Goal: Task Accomplishment & Management: Use online tool/utility

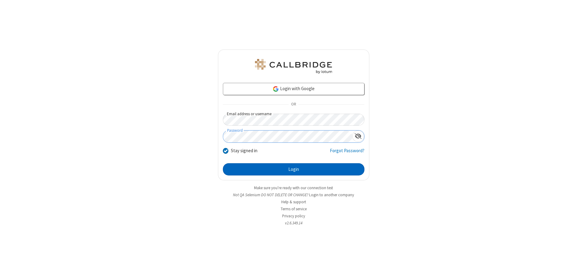
click at [293, 169] on button "Login" at bounding box center [294, 169] width 142 height 12
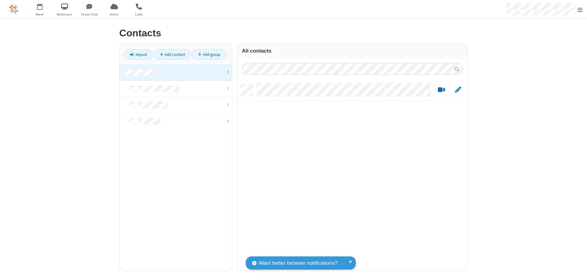
click at [176, 72] on link at bounding box center [176, 72] width 113 height 17
click at [138, 54] on link "Import" at bounding box center [138, 54] width 29 height 10
